Goal: Information Seeking & Learning: Check status

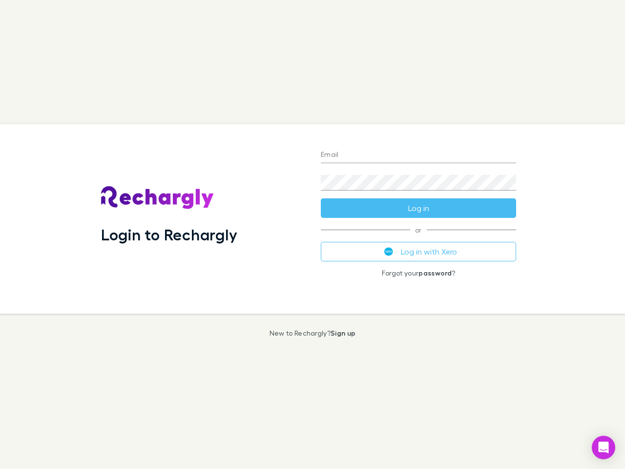
click at [312, 234] on div "Login to Rechargly" at bounding box center [203, 218] width 220 height 189
click at [418, 155] on input "Email" at bounding box center [418, 155] width 195 height 16
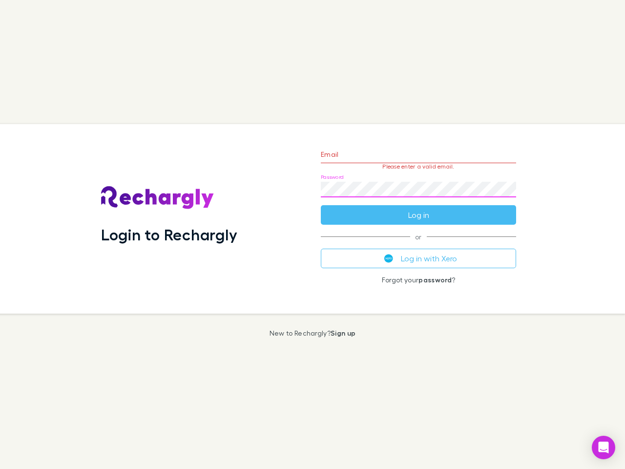
click at [418, 208] on form "Email Please enter a valid email. Password Log in" at bounding box center [418, 182] width 195 height 85
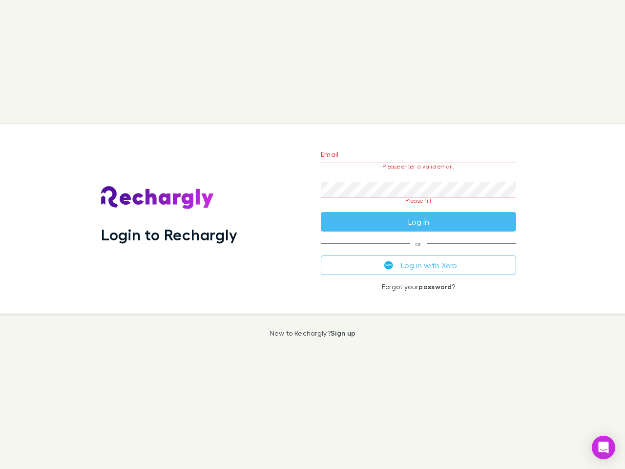
click at [418, 251] on div "Email Please enter a valid email. Password Please fill Log in or Log in with Xe…" at bounding box center [418, 218] width 211 height 189
click at [603, 447] on icon "Open Intercom Messenger" at bounding box center [603, 447] width 10 height 12
